Goal: Transaction & Acquisition: Purchase product/service

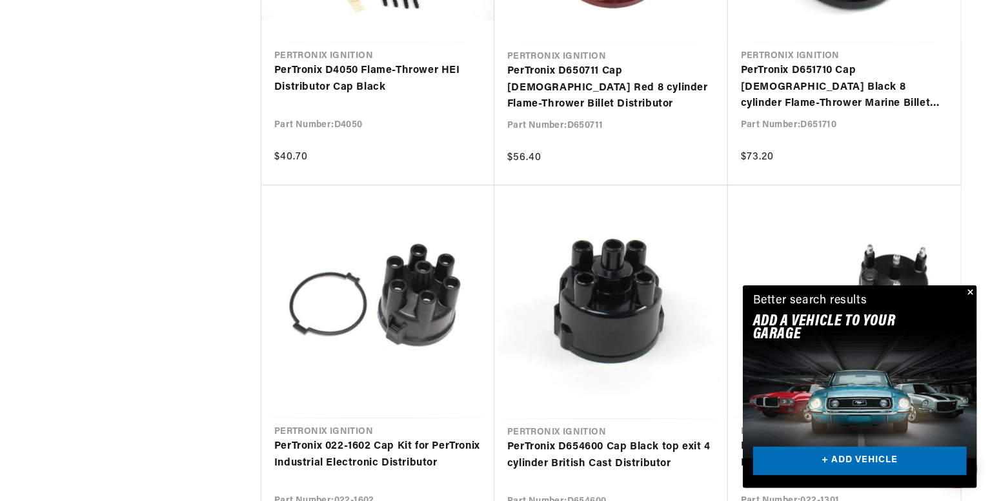
scroll to position [1420, 0]
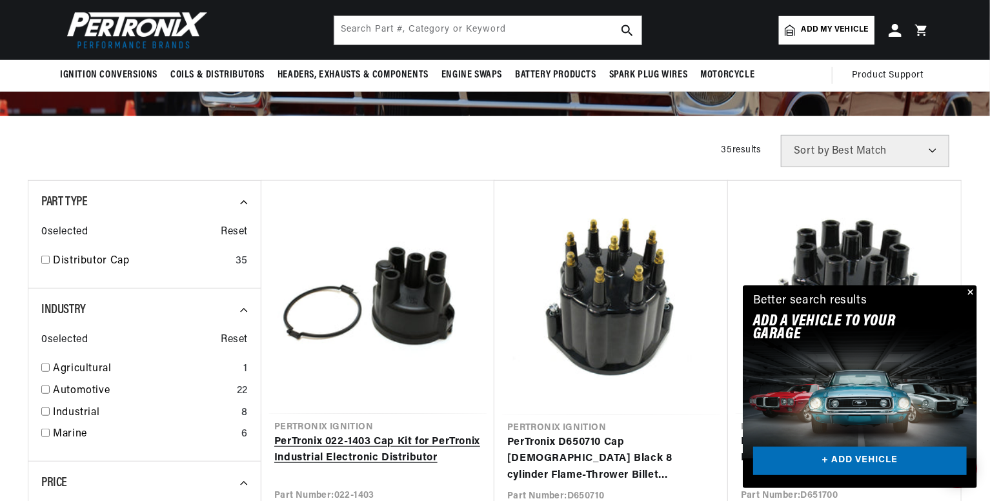
click at [388, 434] on link "PerTronix 022-1403 Cap Kit for PerTronix Industrial Electronic Distributor" at bounding box center [377, 450] width 207 height 33
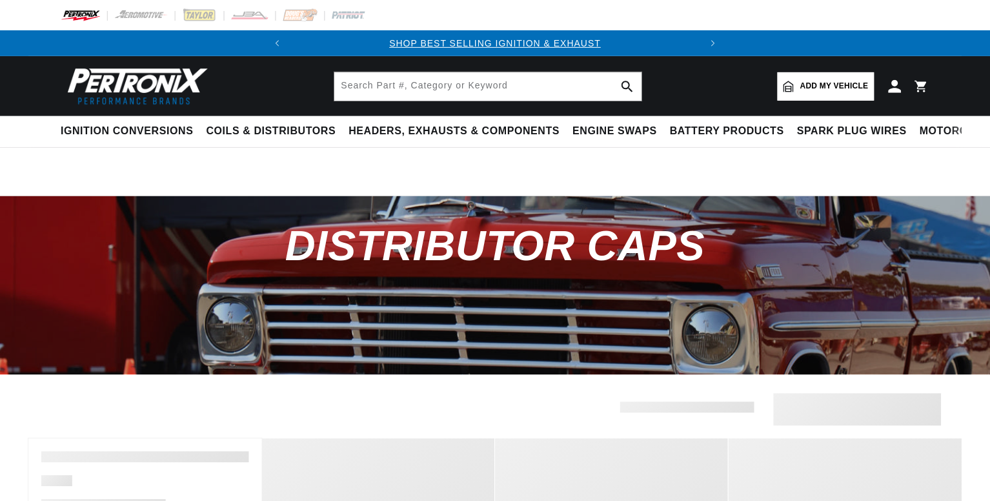
scroll to position [258, 0]
